Goal: Task Accomplishment & Management: Manage account settings

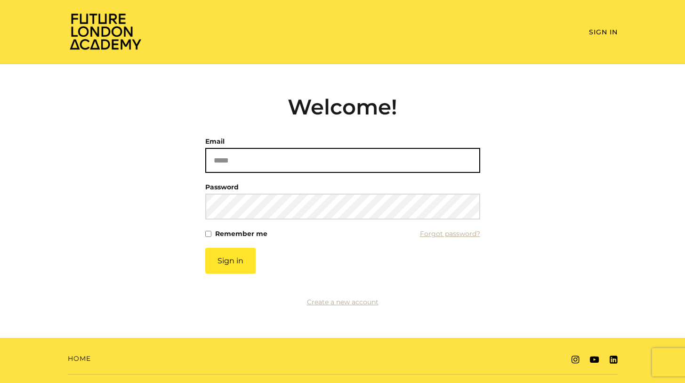
click at [229, 166] on input "Email" at bounding box center [342, 160] width 275 height 25
click at [236, 160] on input "Email" at bounding box center [342, 160] width 275 height 25
type input "**********"
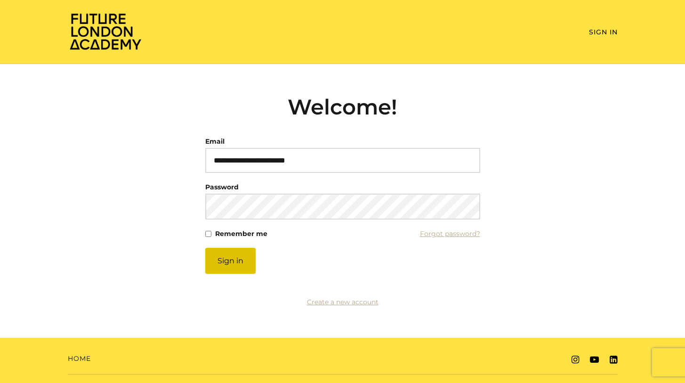
click at [233, 259] on button "Sign in" at bounding box center [230, 261] width 50 height 26
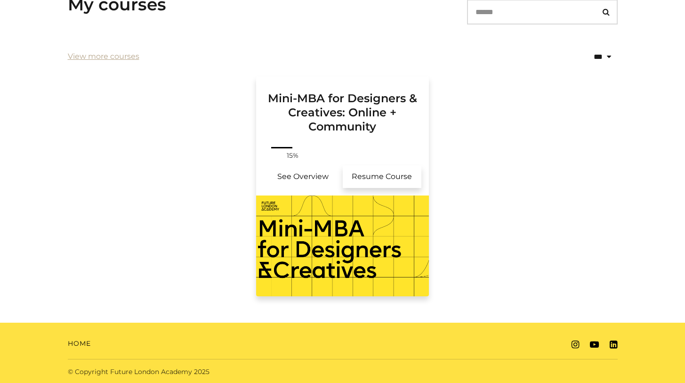
scroll to position [189, 0]
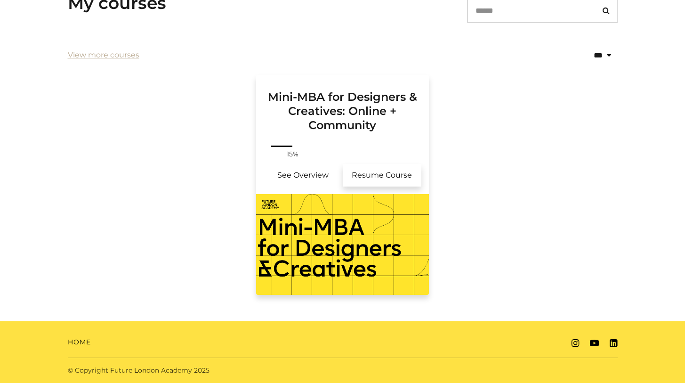
click at [366, 173] on link "Resume Course" at bounding box center [382, 175] width 79 height 23
